Goal: Information Seeking & Learning: Learn about a topic

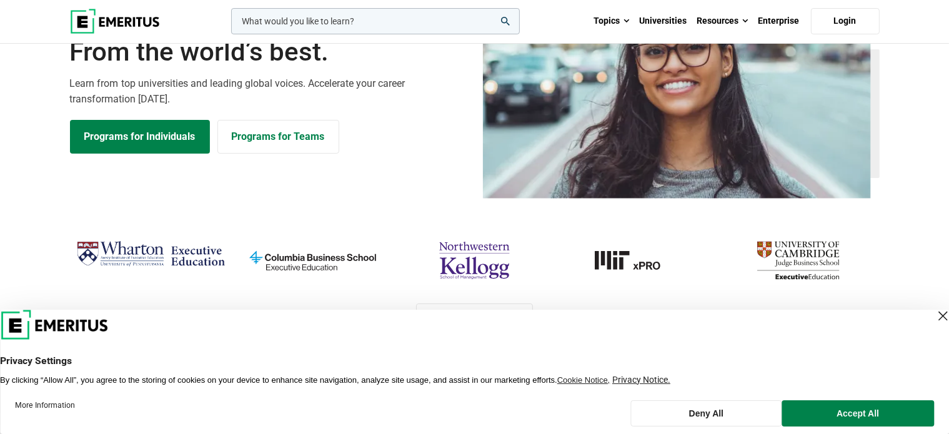
scroll to position [125, 0]
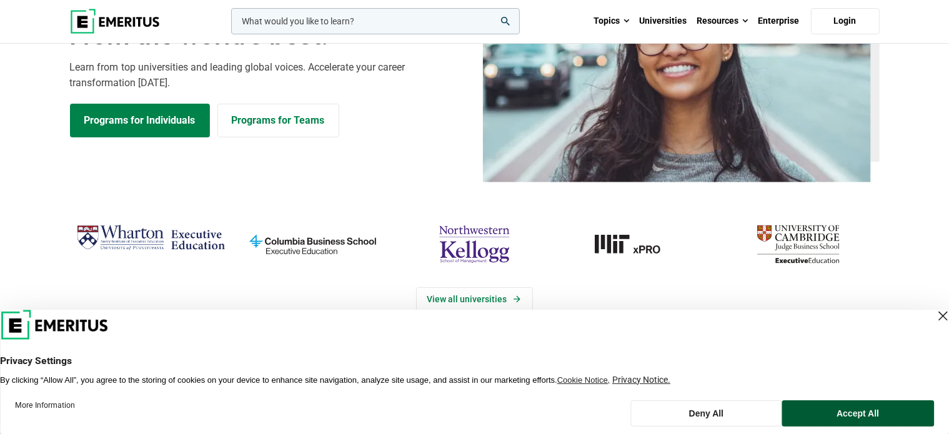
click at [823, 403] on button "Accept All" at bounding box center [858, 414] width 152 height 26
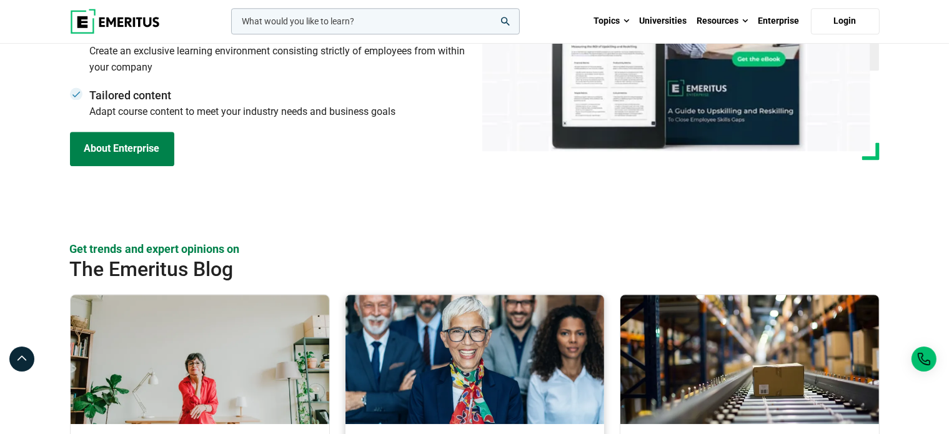
scroll to position [3749, 0]
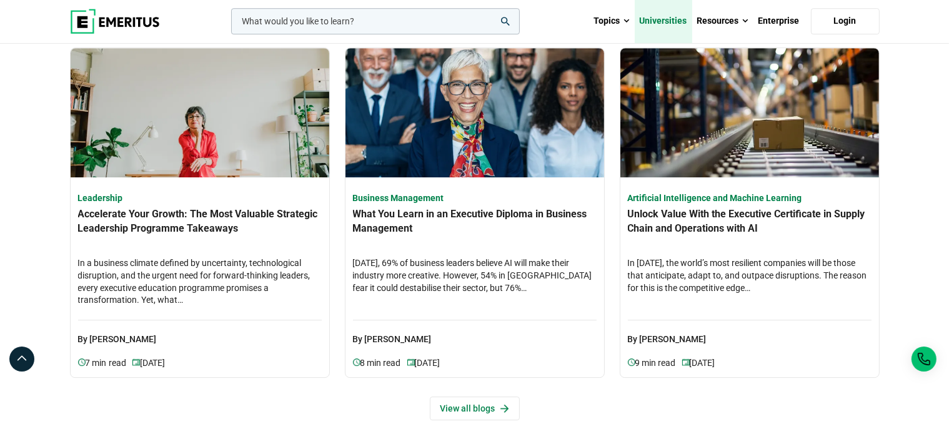
click at [682, 21] on link "Universities" at bounding box center [663, 21] width 57 height 44
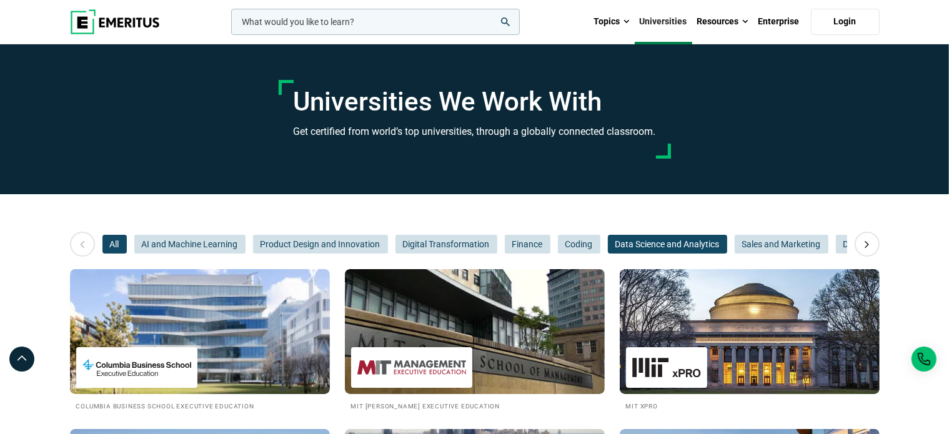
click at [655, 247] on span "Data Science and Analytics" at bounding box center [667, 244] width 119 height 19
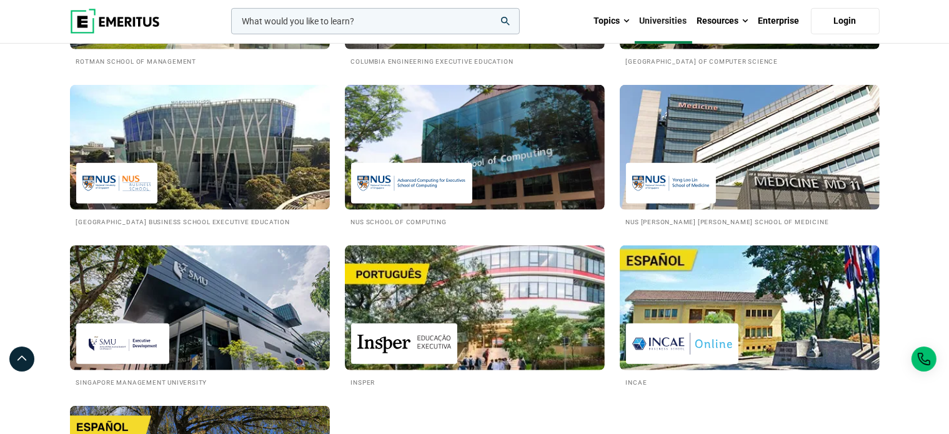
scroll to position [687, 0]
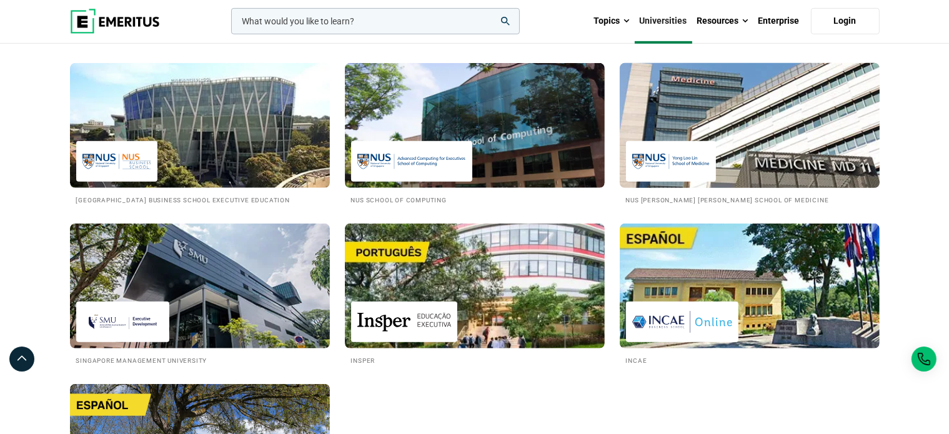
click at [762, 139] on img at bounding box center [750, 125] width 286 height 137
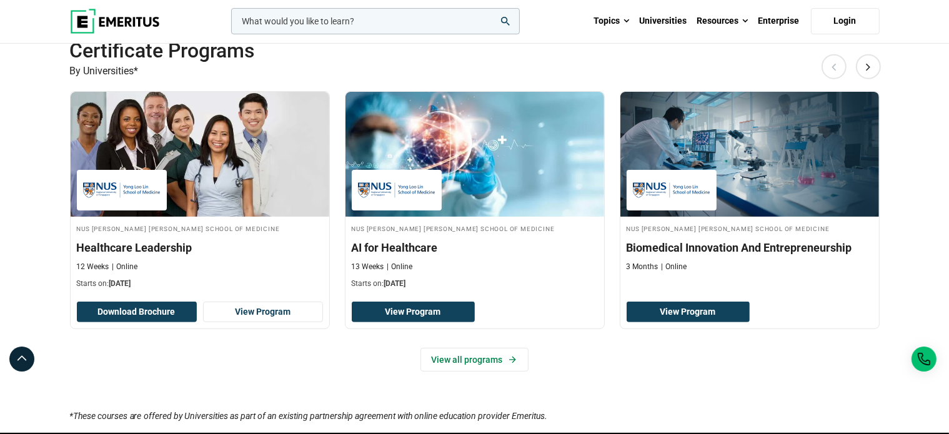
scroll to position [437, 0]
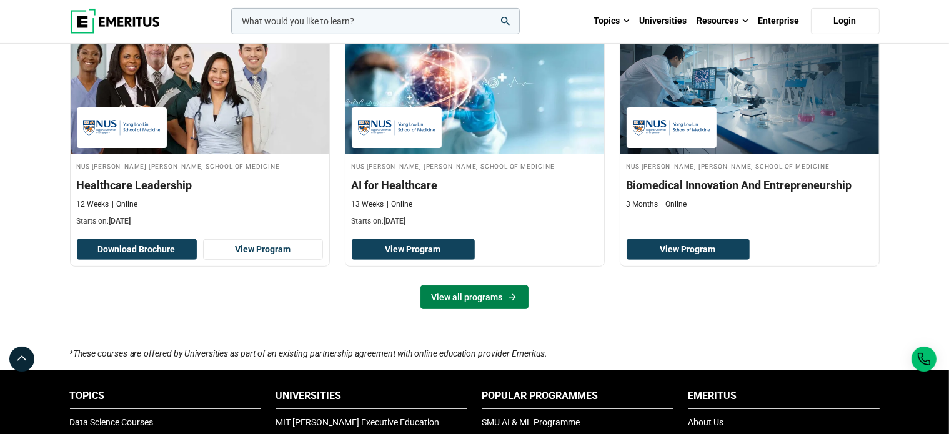
click at [495, 300] on link "View all programs" at bounding box center [475, 298] width 108 height 24
